Goal: Navigation & Orientation: Find specific page/section

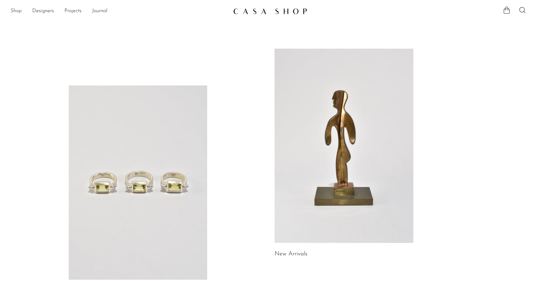
click at [17, 12] on link "Shop" at bounding box center [16, 11] width 11 height 9
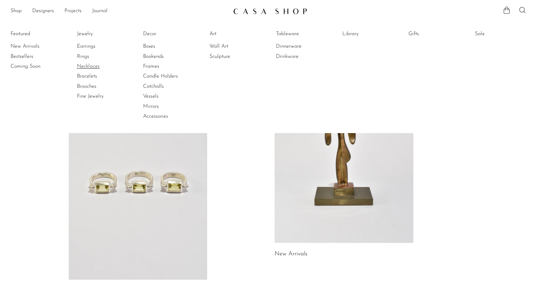
click at [86, 64] on link "Necklaces" at bounding box center [101, 66] width 49 height 7
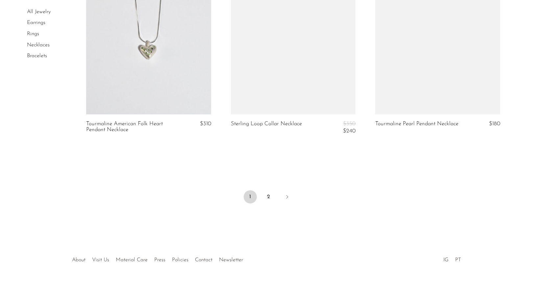
scroll to position [2419, 0]
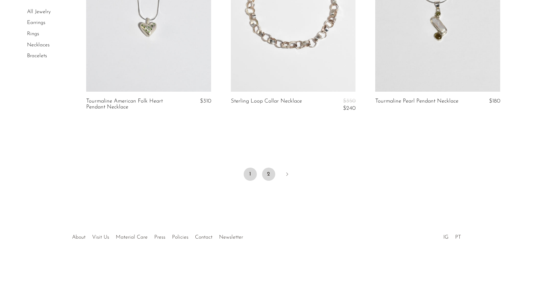
click at [269, 172] on link "2" at bounding box center [268, 174] width 13 height 13
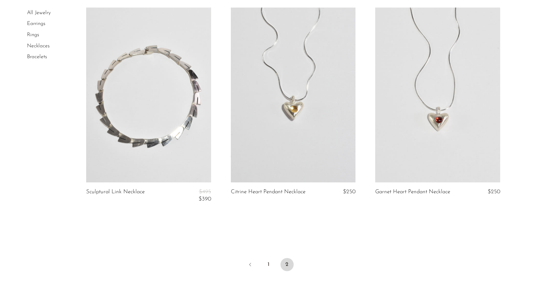
scroll to position [144, 0]
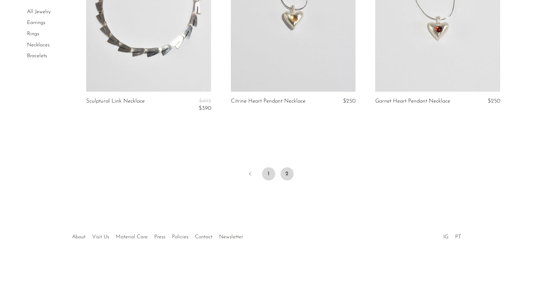
click at [267, 175] on link "1" at bounding box center [268, 173] width 13 height 13
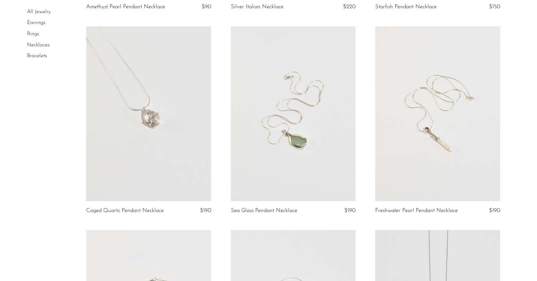
scroll to position [360, 0]
